Goal: Obtain resource: Obtain resource

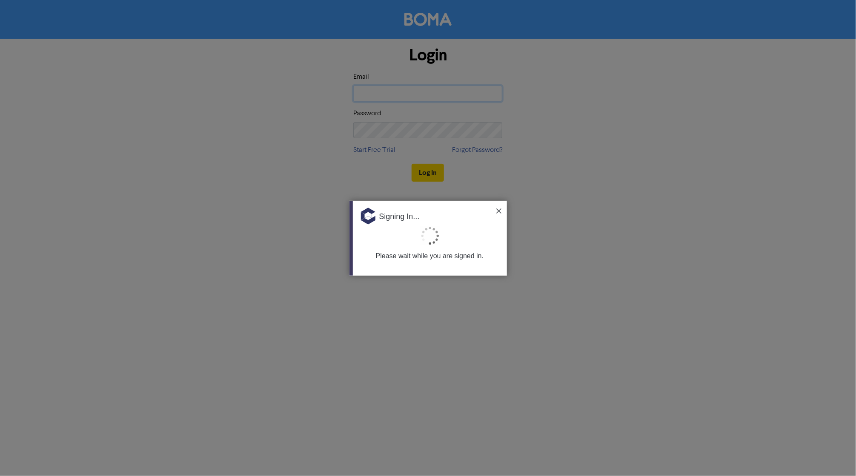
type input "[PERSON_NAME][EMAIL_ADDRESS][DOMAIN_NAME][PERSON_NAME]"
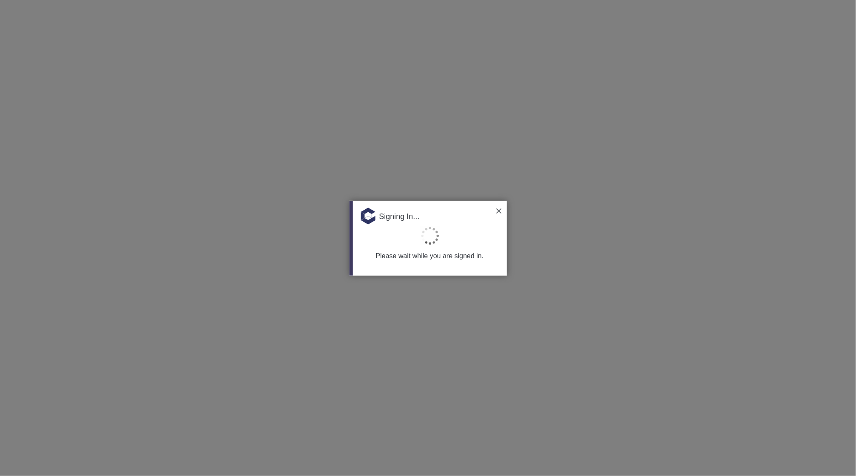
click at [499, 209] on img at bounding box center [499, 211] width 5 height 5
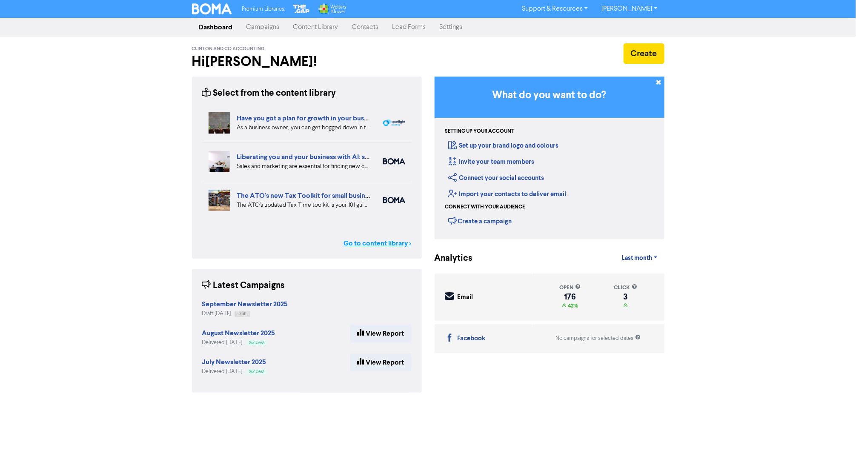
click at [365, 244] on link "Go to content library >" at bounding box center [378, 243] width 68 height 10
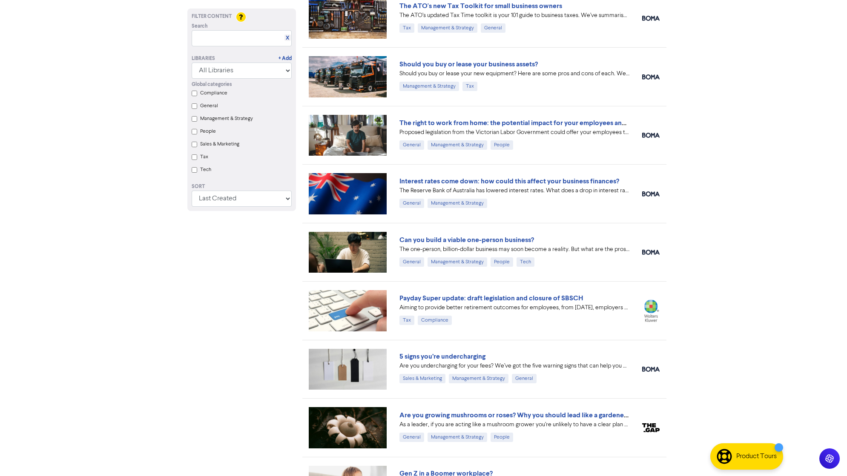
scroll to position [188, 0]
click at [449, 356] on link "5 signs you’re undercharging" at bounding box center [442, 356] width 86 height 9
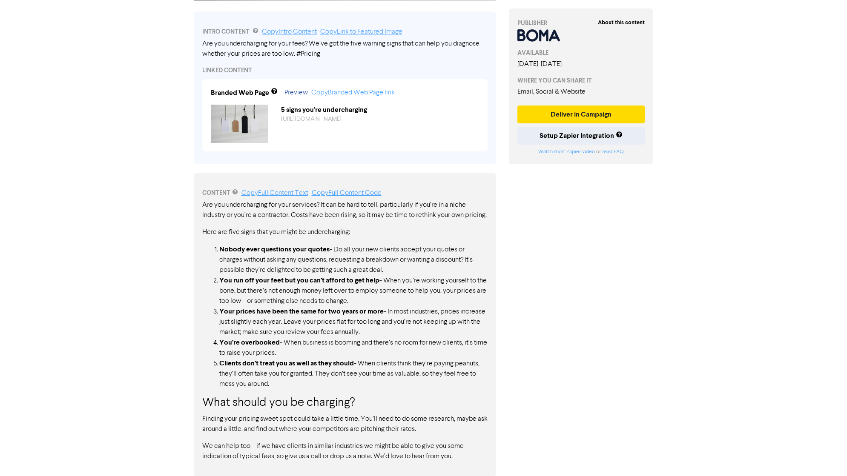
scroll to position [278, 0]
drag, startPoint x: 202, startPoint y: 195, endPoint x: 324, endPoint y: 348, distance: 195.5
click at [324, 348] on div "Are you undercharging for your services? It can be hard to tell, particularly i…" at bounding box center [344, 330] width 285 height 262
click at [324, 342] on li "You’re overbooked - When business is booming and there’s no room for new client…" at bounding box center [353, 347] width 268 height 21
drag, startPoint x: 204, startPoint y: 195, endPoint x: 310, endPoint y: 343, distance: 182.0
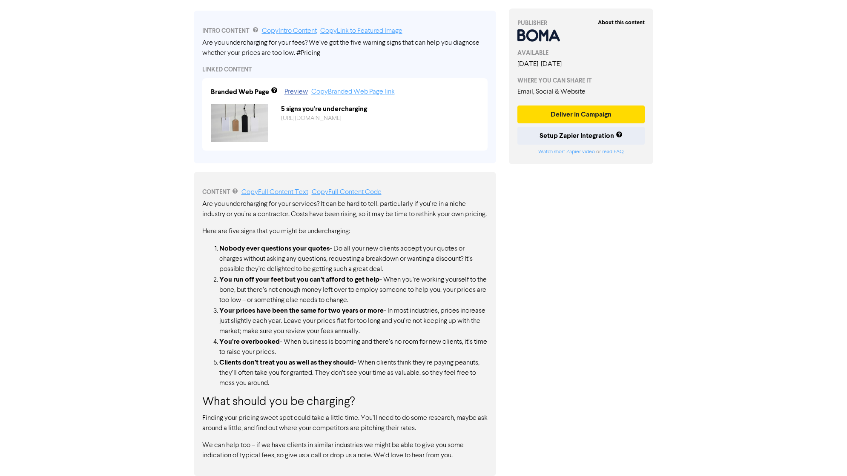
click at [310, 343] on div "Are you undercharging for your services? It can be hard to tell, particularly i…" at bounding box center [344, 330] width 285 height 262
click at [286, 189] on link "Copy Full Content Text" at bounding box center [274, 192] width 67 height 7
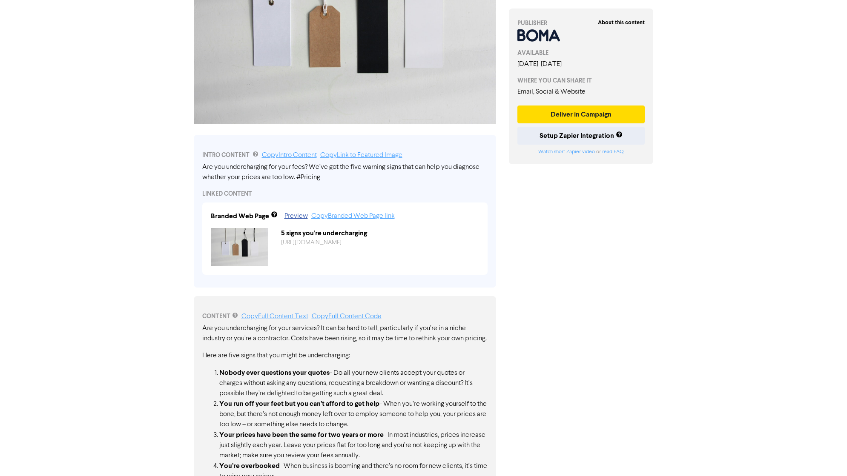
scroll to position [0, 0]
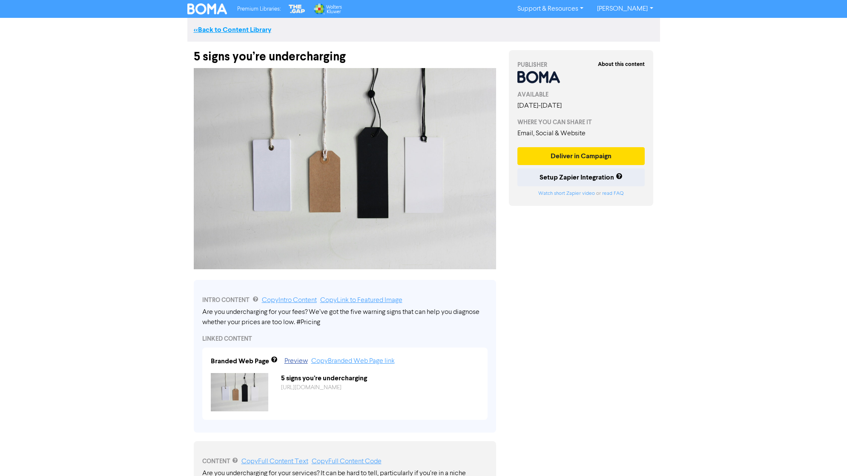
click at [240, 28] on link "<< Back to Content Library" at bounding box center [232, 30] width 77 height 9
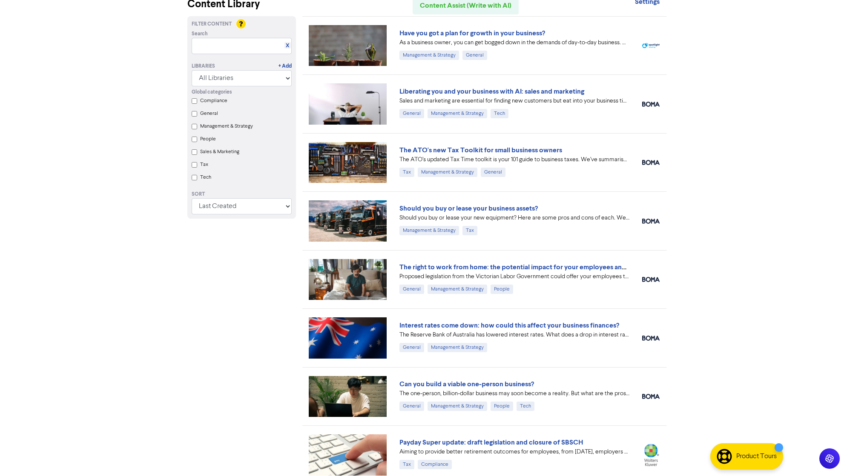
scroll to position [44, 0]
click at [446, 384] on link "Can you build a viable one-person business?" at bounding box center [466, 384] width 135 height 9
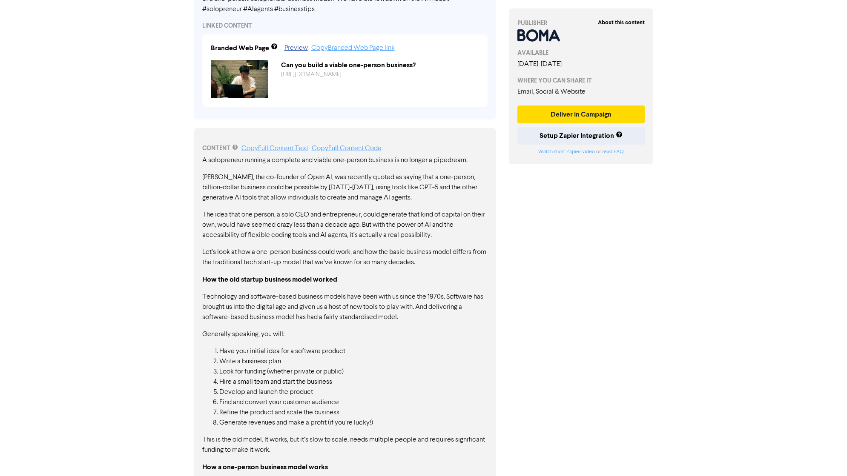
scroll to position [326, 0]
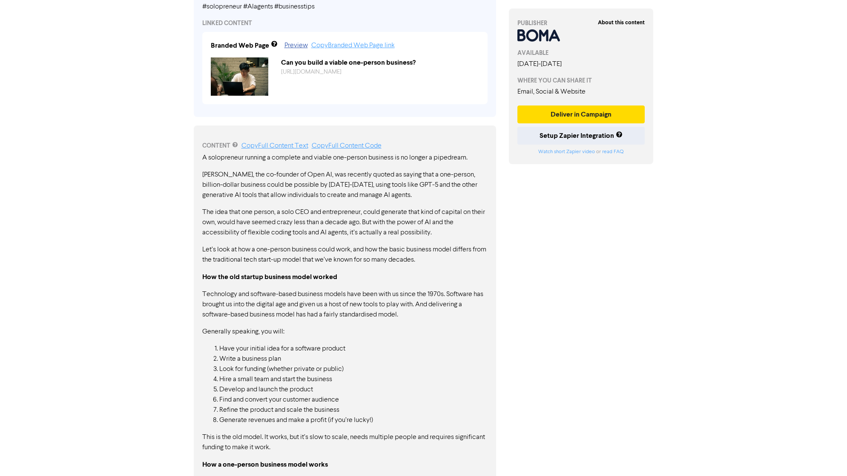
drag, startPoint x: 202, startPoint y: 152, endPoint x: 289, endPoint y: 200, distance: 99.5
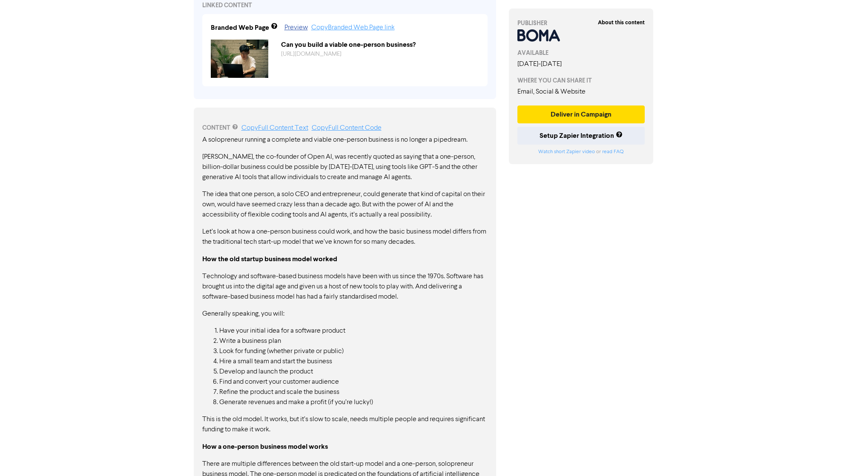
scroll to position [347, 0]
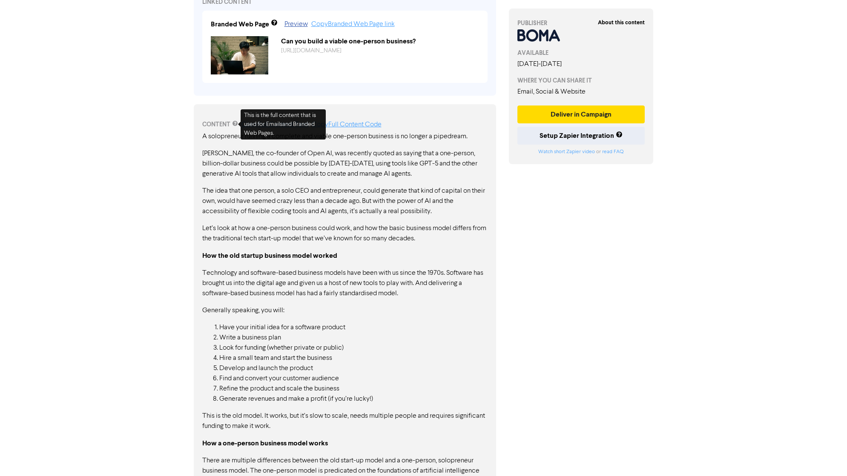
click at [259, 125] on div "This is the full content that is used for Emails and Branded Web Pages ." at bounding box center [283, 124] width 85 height 30
click at [381, 199] on p "The idea that one person, a solo CEO and entrepreneur, could generate that kind…" at bounding box center [344, 201] width 285 height 31
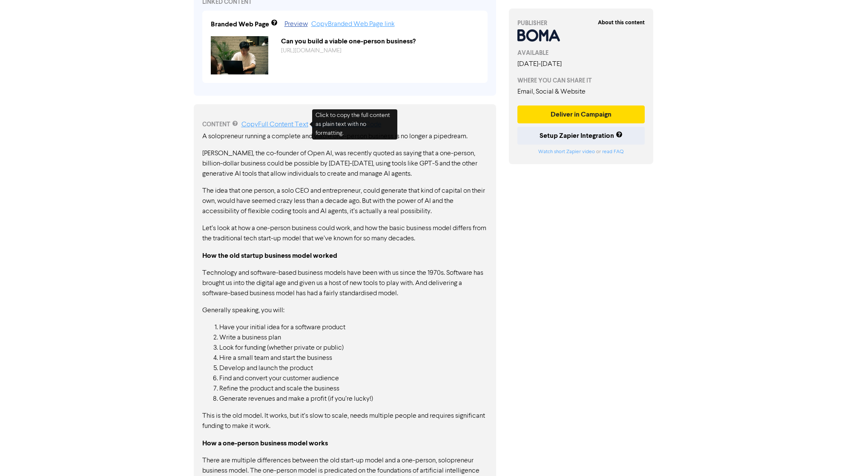
click at [278, 123] on link "Copy Full Content Text" at bounding box center [274, 124] width 67 height 7
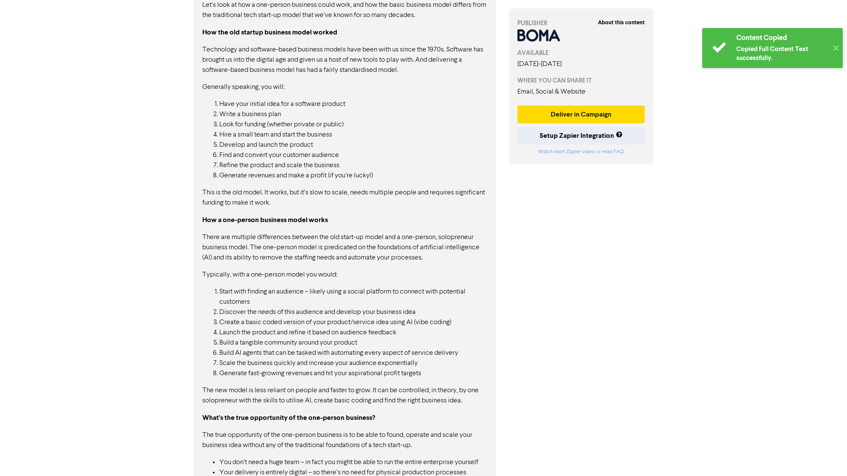
scroll to position [571, 0]
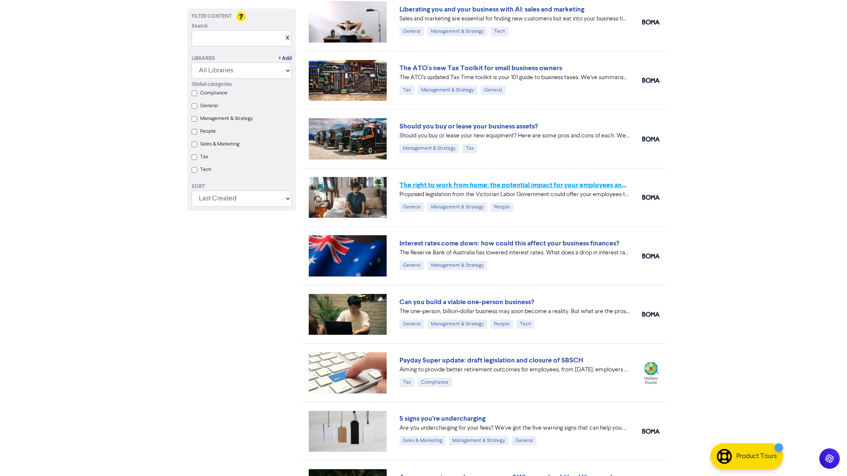
scroll to position [127, 0]
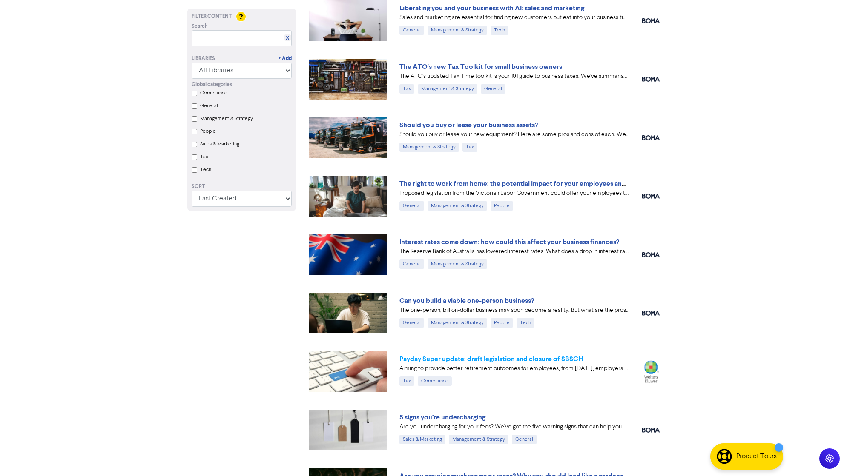
click at [476, 357] on link "Payday Super update: draft legislation and closure of SBSCH" at bounding box center [491, 359] width 184 height 9
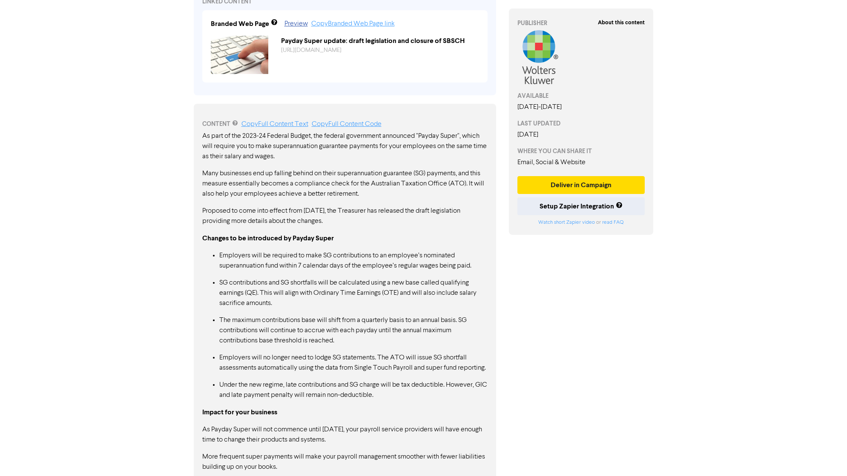
scroll to position [341, 0]
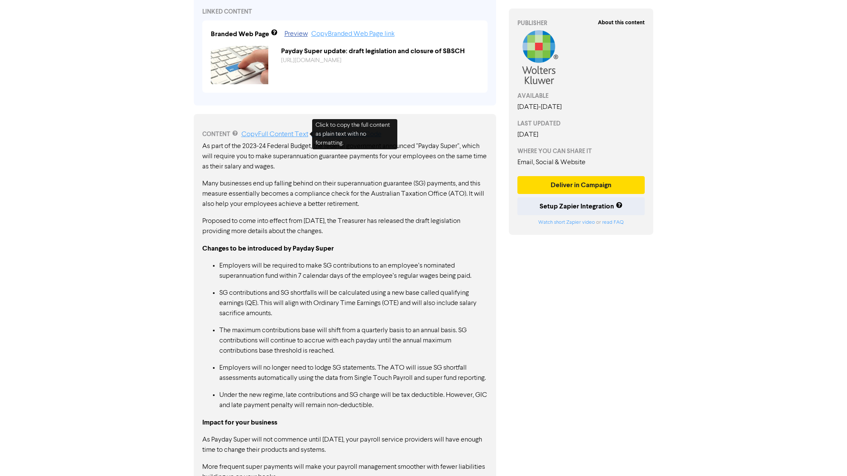
click at [263, 135] on link "Copy Full Content Text" at bounding box center [274, 134] width 67 height 7
